Goal: Task Accomplishment & Management: Complete application form

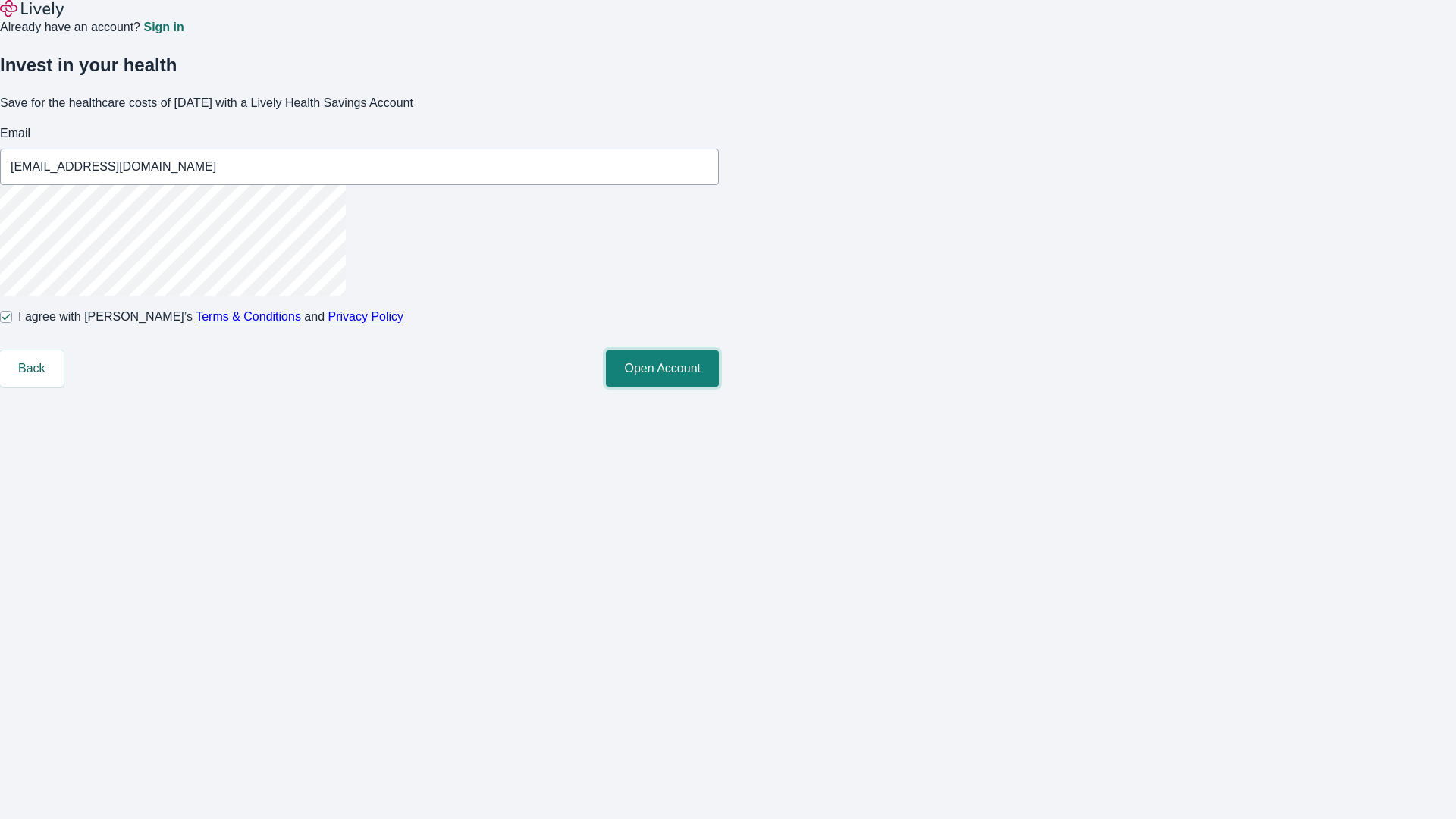
click at [719, 387] on button "Open Account" at bounding box center [662, 369] width 113 height 36
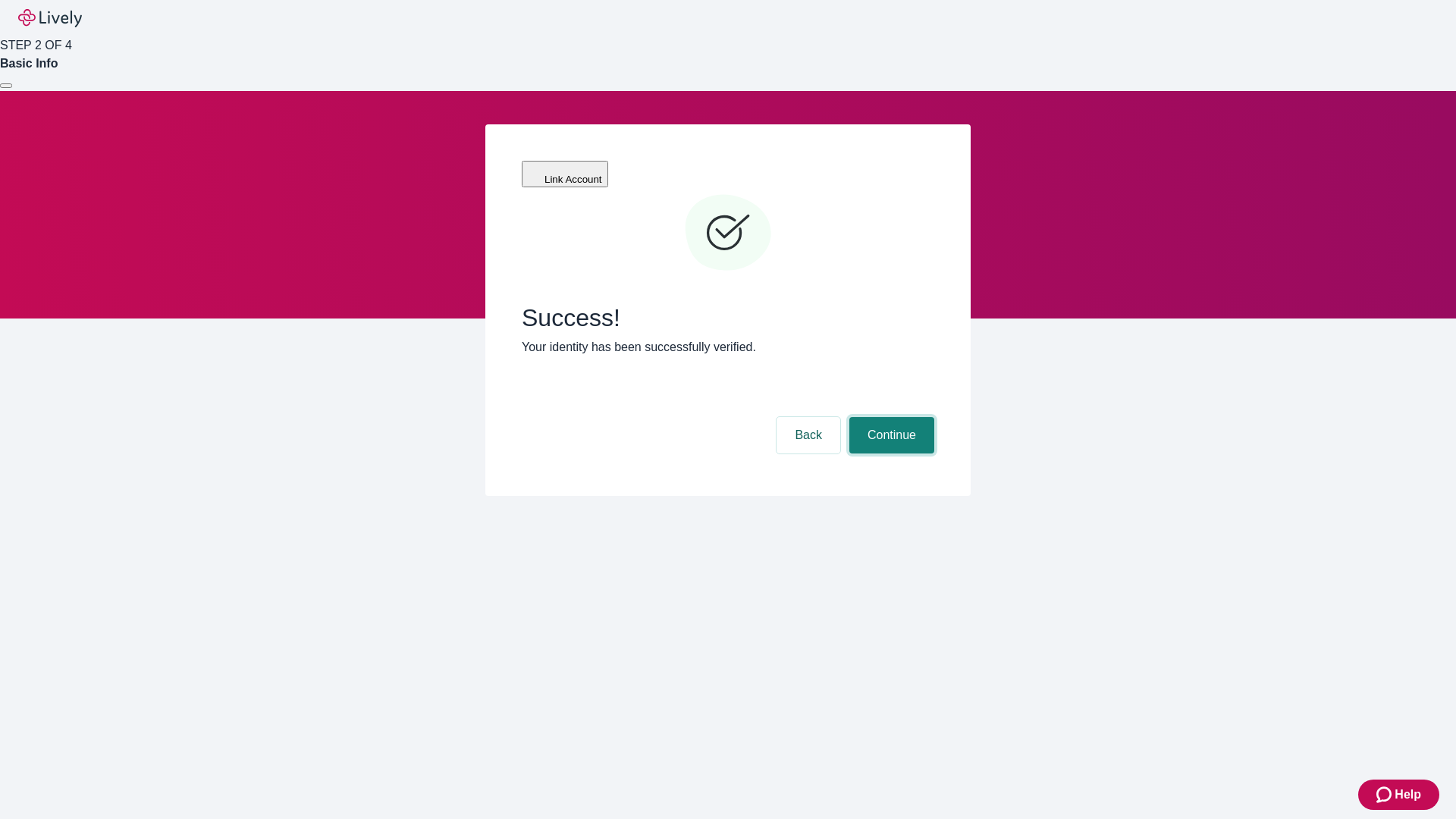
click at [890, 417] on button "Continue" at bounding box center [892, 435] width 85 height 36
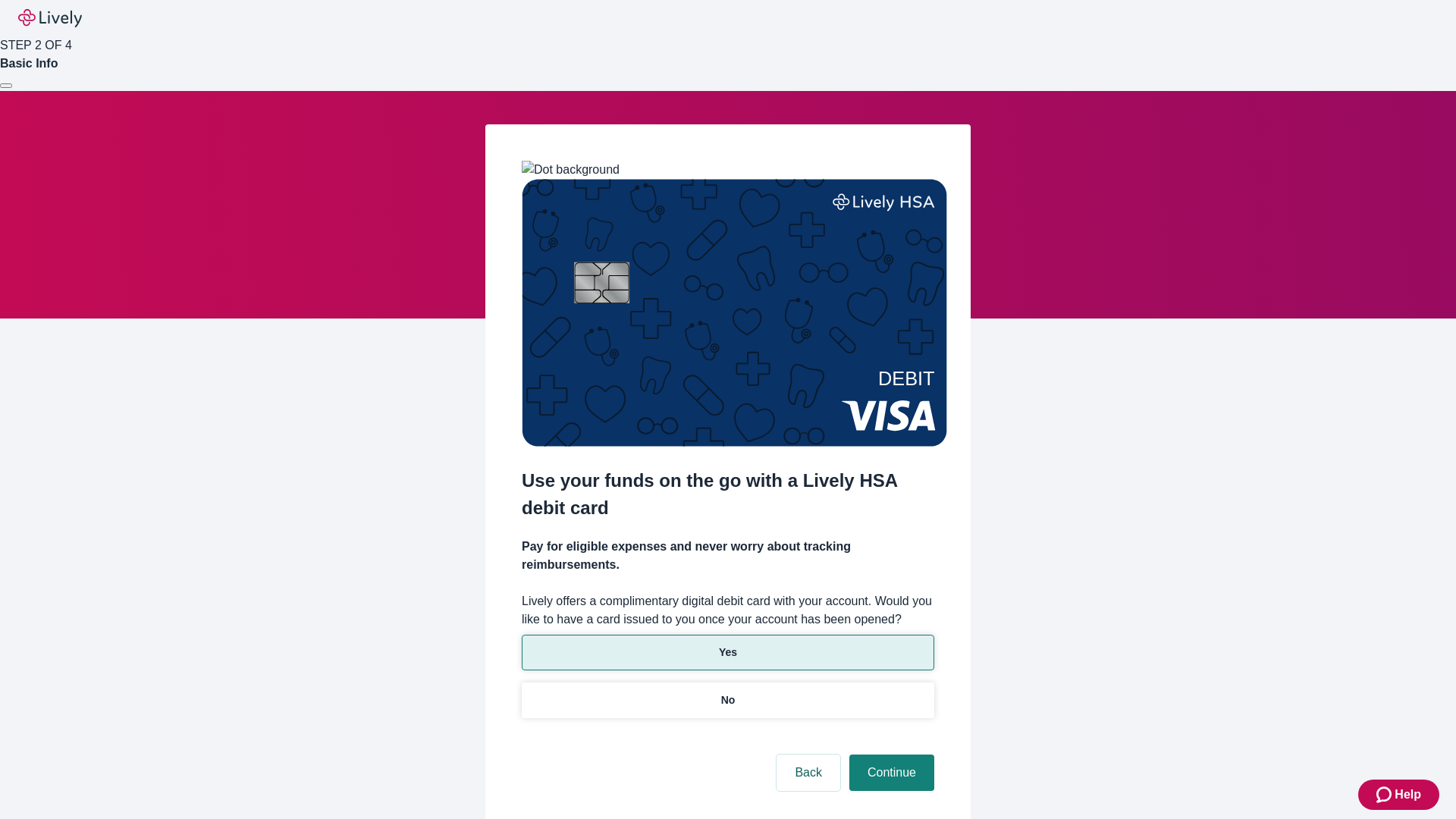
click at [728, 644] on p "Yes" at bounding box center [728, 652] width 18 height 16
click at [890, 754] on button "Continue" at bounding box center [892, 772] width 85 height 36
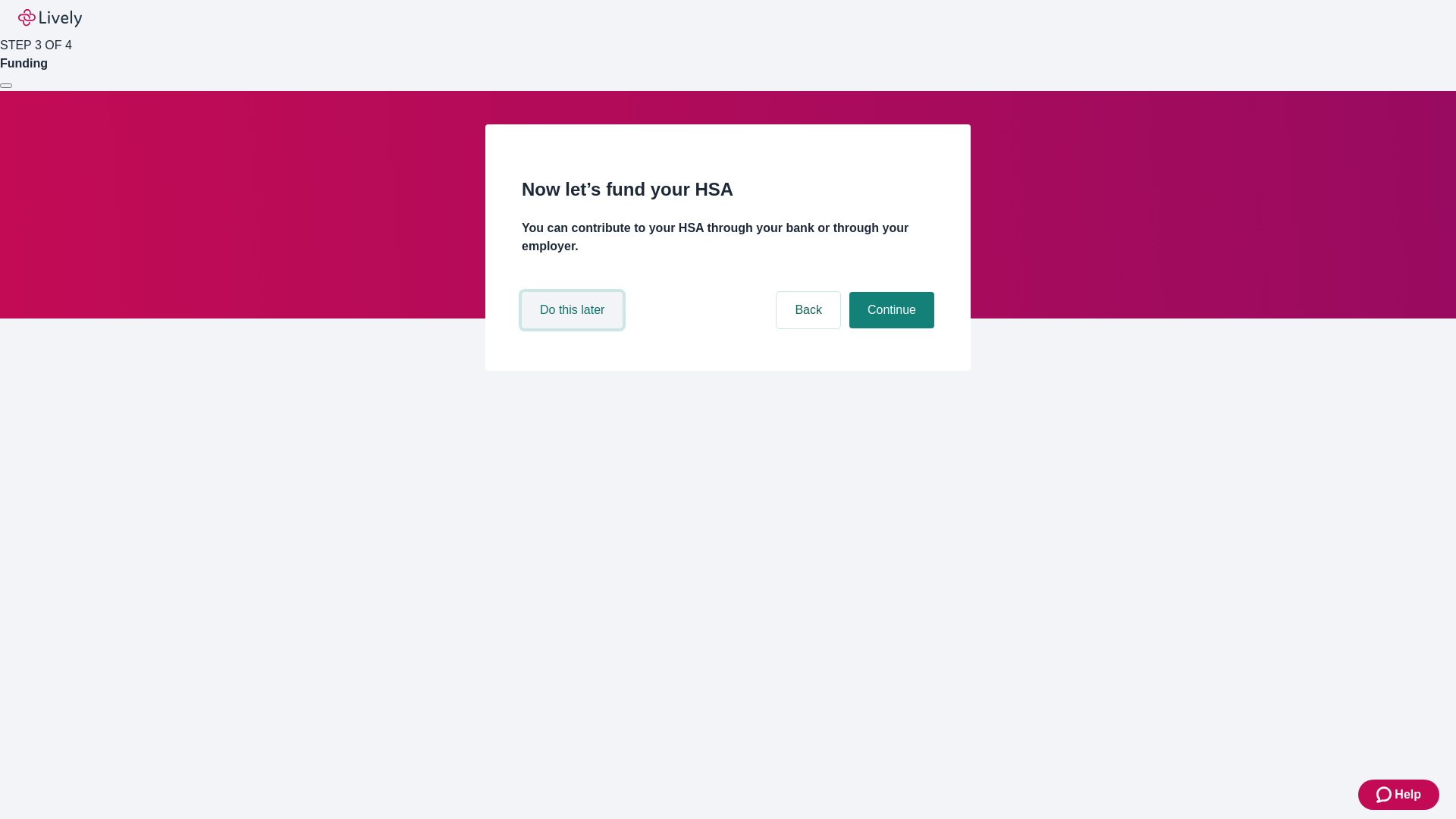
click at [574, 328] on button "Do this later" at bounding box center [572, 310] width 101 height 36
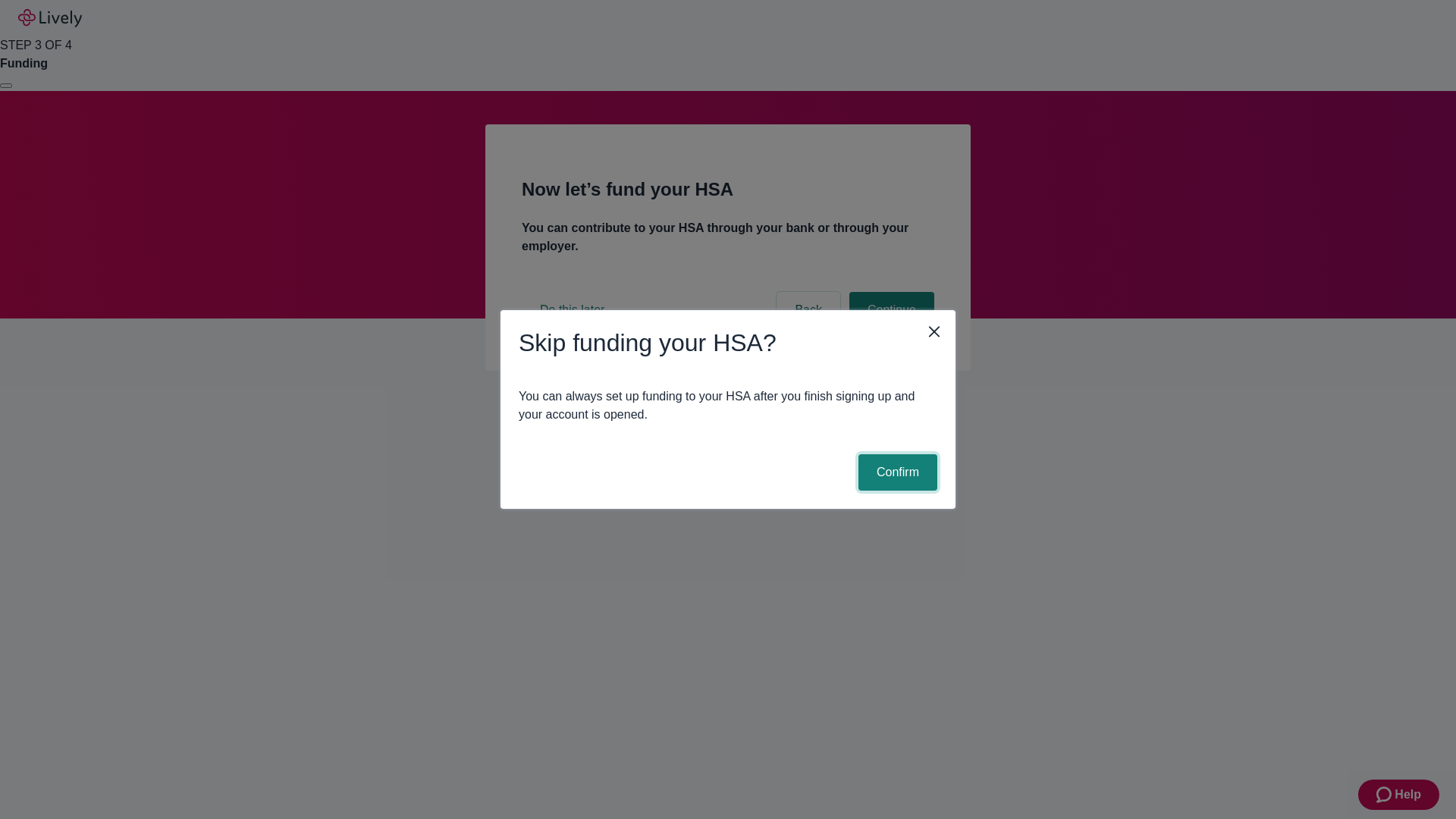
click at [896, 473] on button "Confirm" at bounding box center [898, 473] width 79 height 36
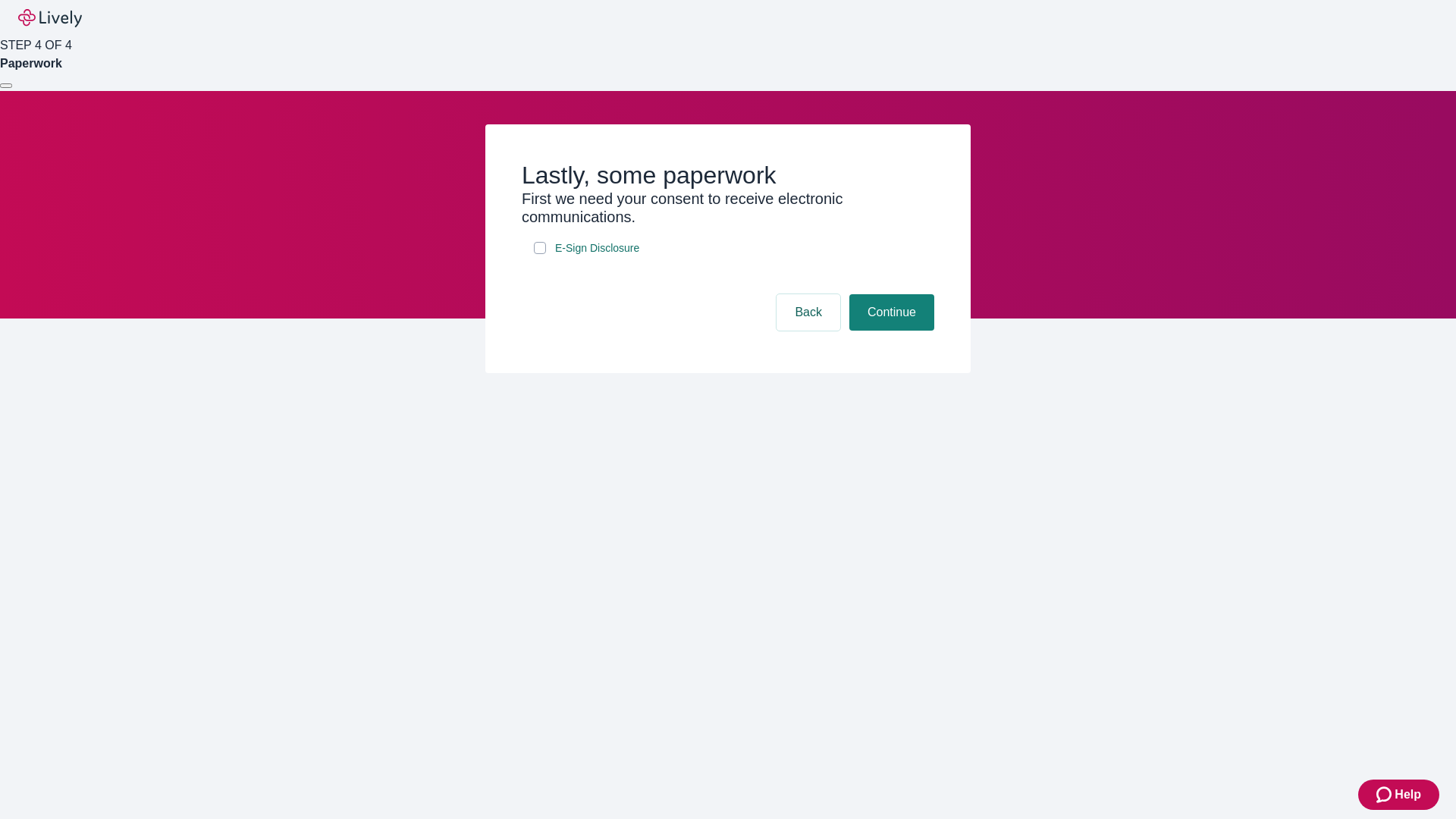
click at [540, 254] on input "E-Sign Disclosure" at bounding box center [540, 248] width 12 height 12
checkbox input "true"
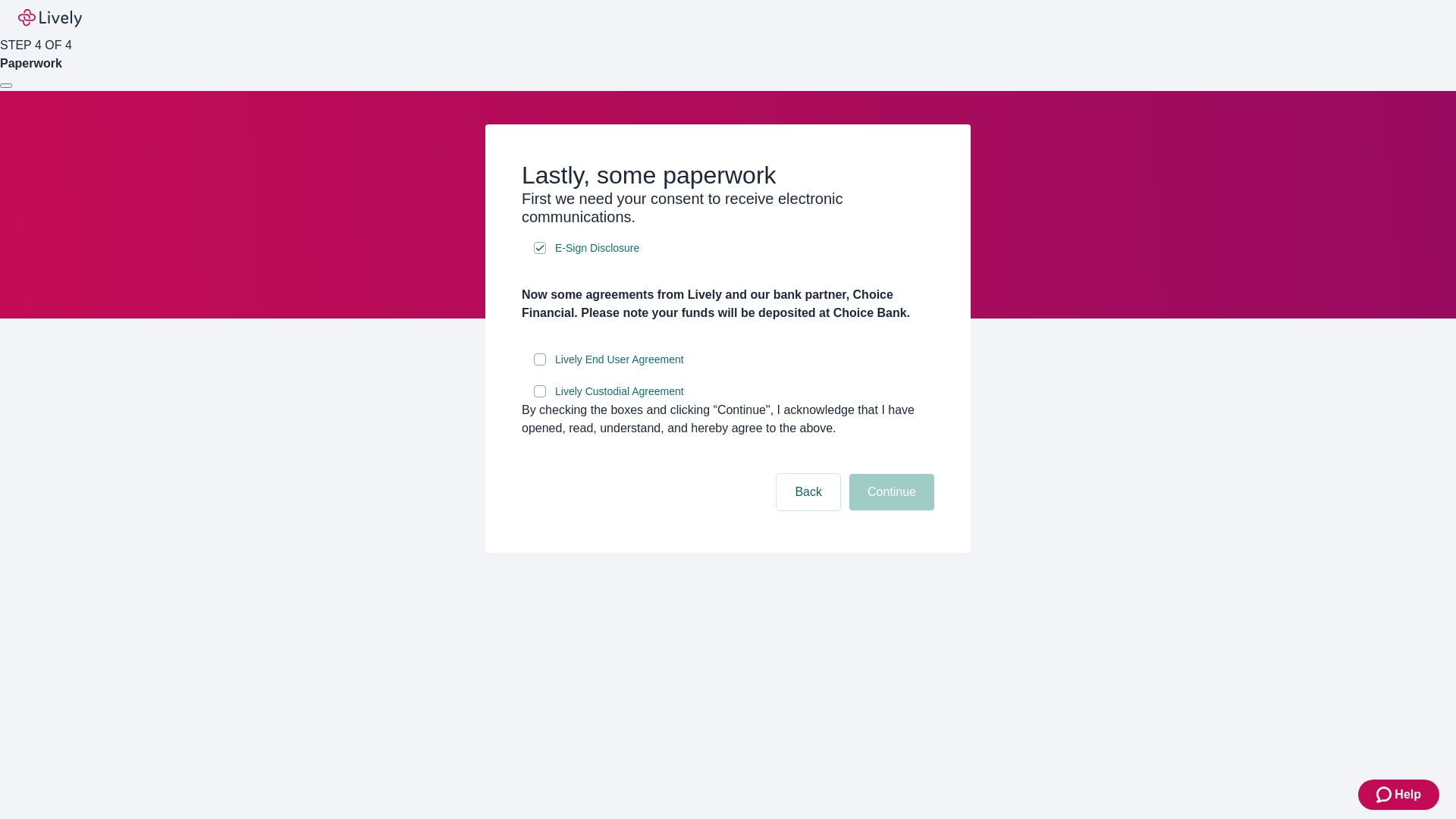
click at [540, 365] on input "Lively End User Agreement" at bounding box center [540, 359] width 12 height 12
checkbox input "true"
click at [540, 397] on input "Lively Custodial Agreement" at bounding box center [540, 391] width 12 height 12
checkbox input "true"
click at [890, 511] on button "Continue" at bounding box center [892, 492] width 85 height 36
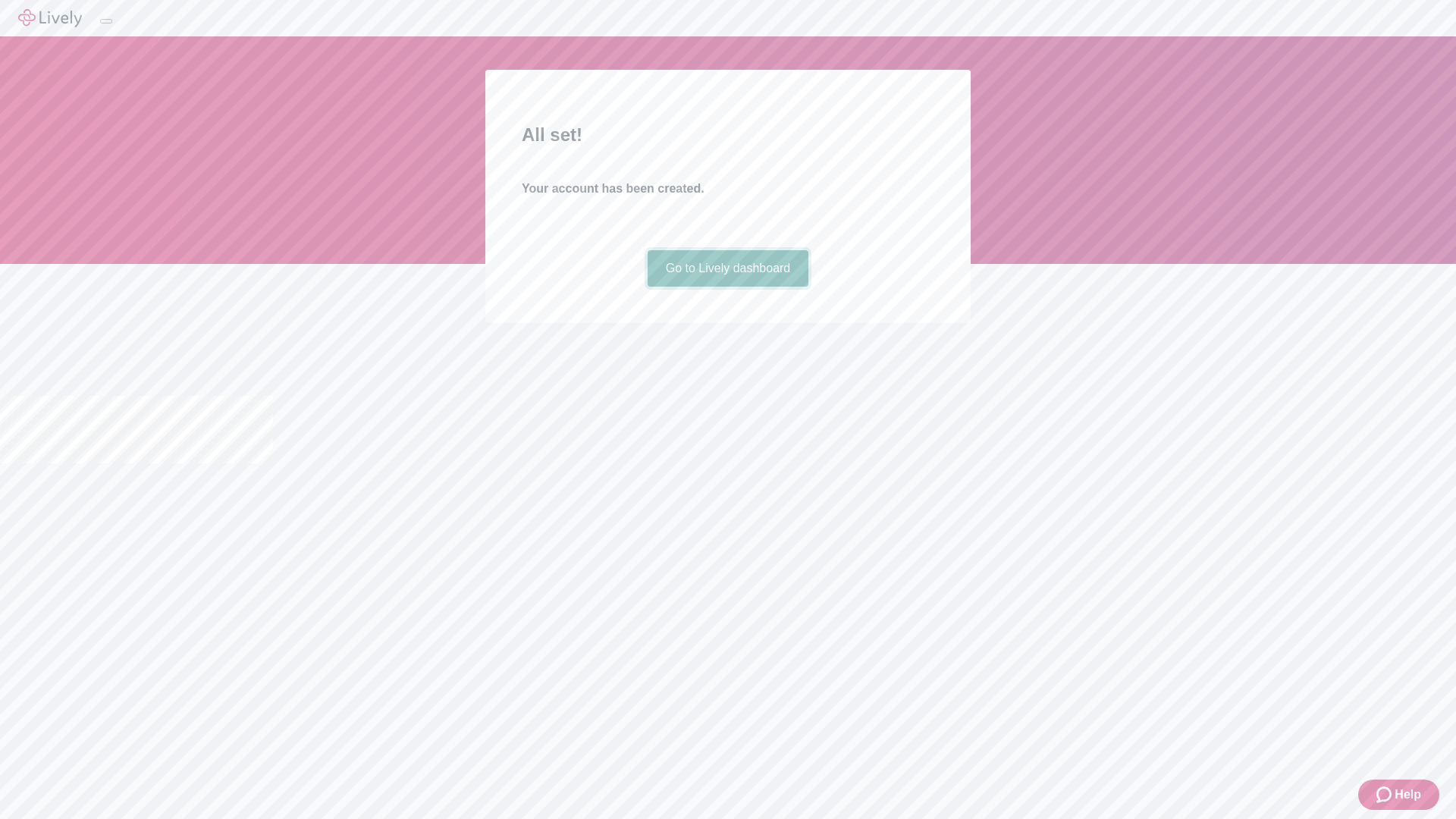
click at [728, 287] on link "Go to Lively dashboard" at bounding box center [728, 269] width 162 height 36
